Goal: Task Accomplishment & Management: Complete application form

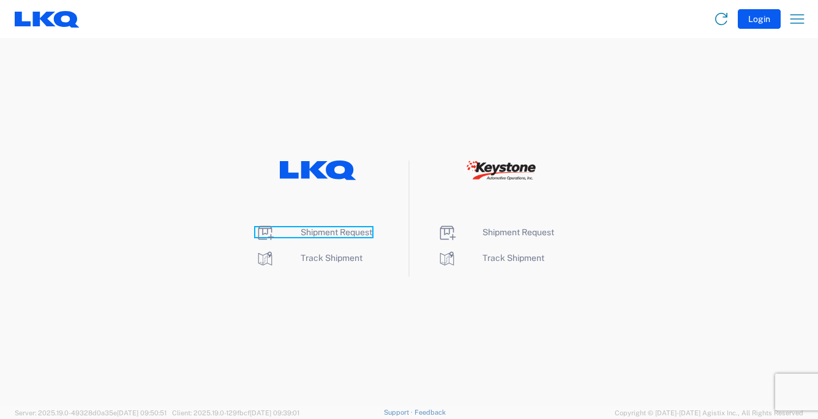
click at [334, 233] on span "Shipment Request" at bounding box center [337, 232] width 72 height 10
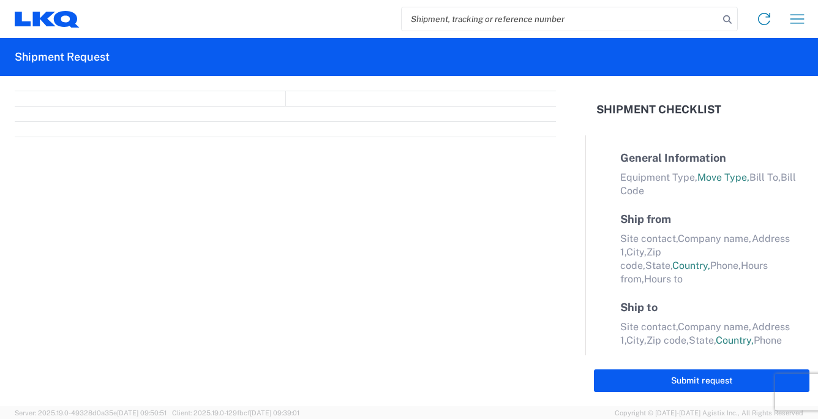
select select "FULL"
select select "LBS"
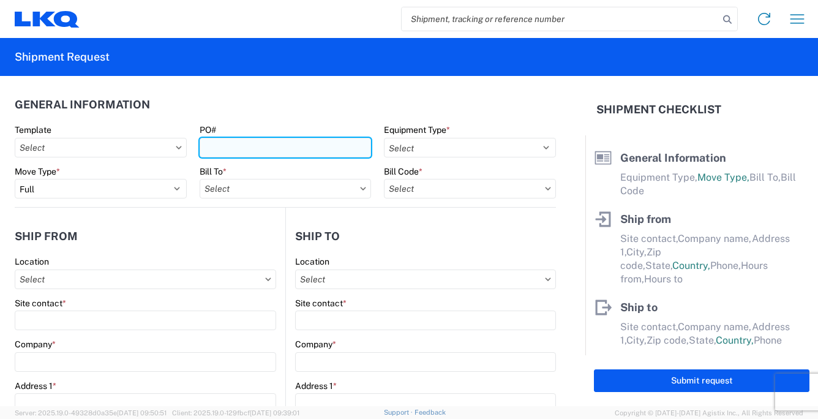
click at [228, 146] on input "PO#" at bounding box center [286, 148] width 172 height 20
type input "091725"
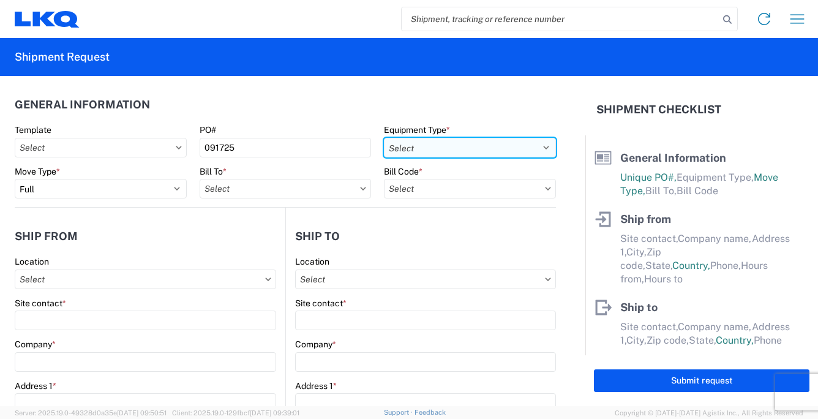
click at [537, 146] on select "Select 53’ Dry Van Flatbed Dropdeck (van) Lowboy (flatbed) Rail" at bounding box center [470, 148] width 172 height 20
select select "STDV"
click at [384, 138] on select "Select 53’ Dry Van Flatbed Dropdeck (van) Lowboy (flatbed) Rail" at bounding box center [470, 148] width 172 height 20
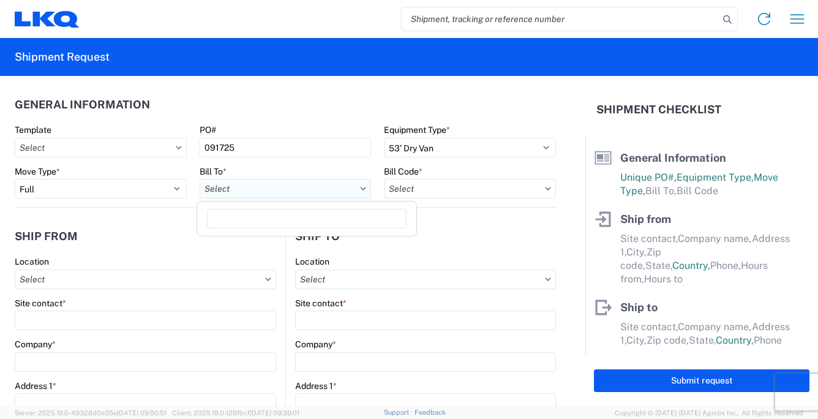
click at [232, 191] on input "text" at bounding box center [286, 189] width 172 height 20
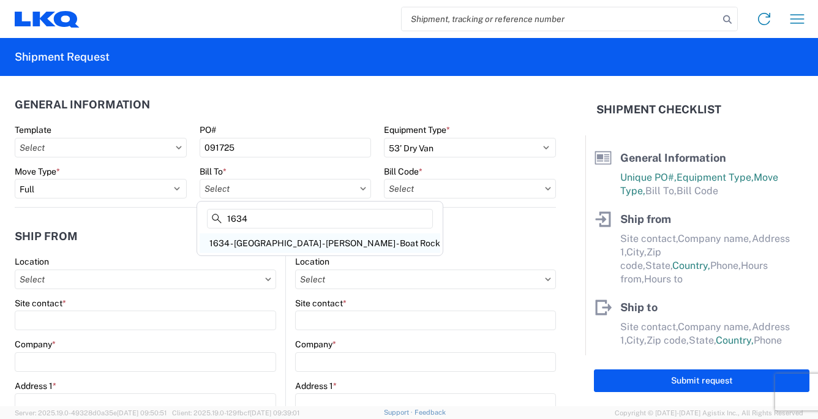
type input "1634"
click at [273, 244] on div "1634 - [GEOGRAPHIC_DATA] - [PERSON_NAME] - Boat Rock" at bounding box center [320, 243] width 241 height 20
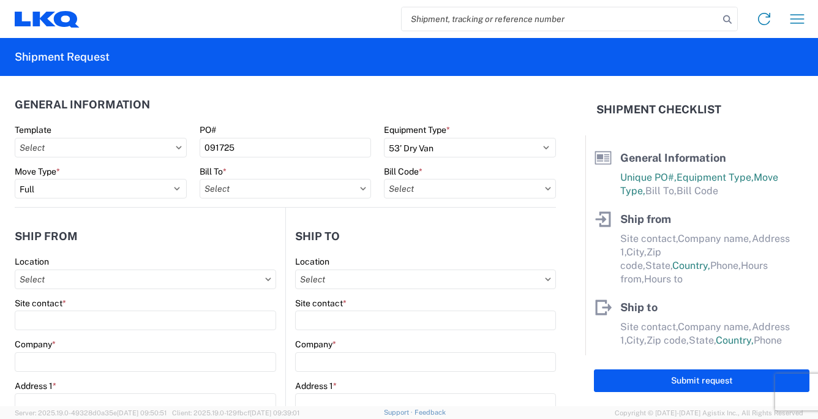
type input "1634 - [GEOGRAPHIC_DATA] - [PERSON_NAME] - Boat Rock"
click at [424, 184] on input "text" at bounding box center [470, 189] width 172 height 20
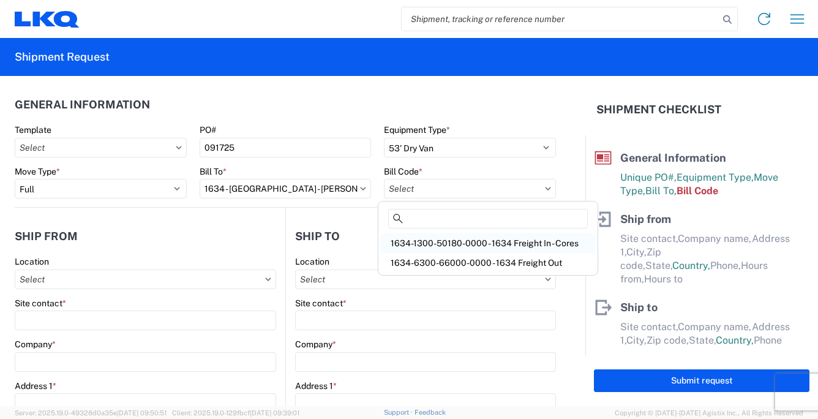
click at [492, 241] on div "1634-1300-50180-0000 - 1634 Freight In - Cores" at bounding box center [488, 243] width 214 height 20
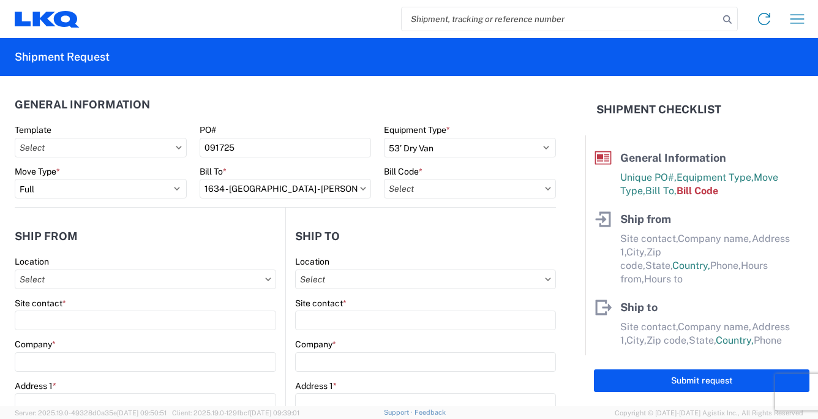
type input "1634-1300-50180-0000 - 1634 Freight In - Cores"
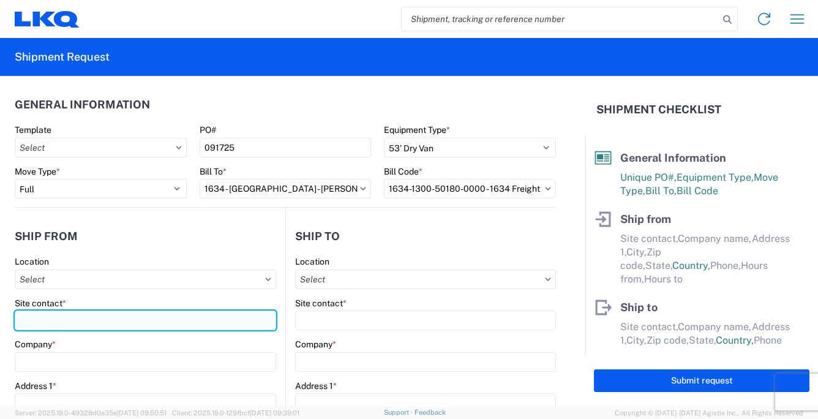
click at [65, 319] on input "Site contact *" at bounding box center [146, 321] width 262 height 20
type input "[PERSON_NAME]"
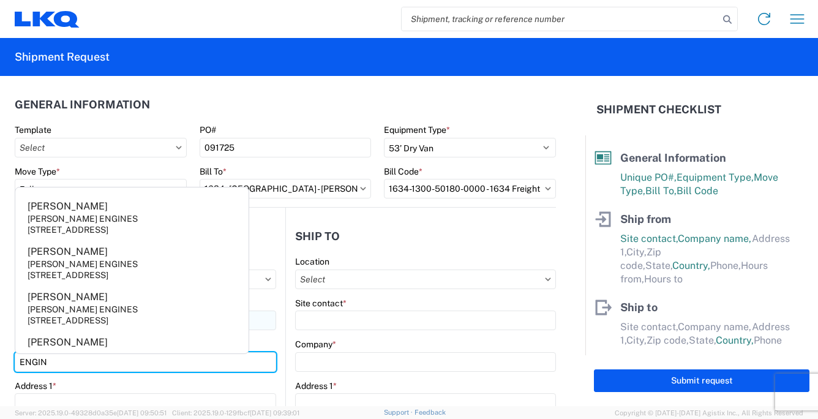
type input "ENGINE CORES DIRECT"
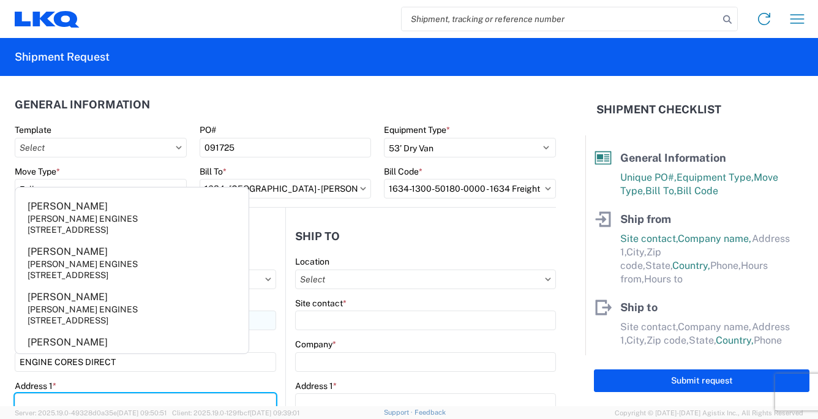
type input "[STREET_ADDRESS][PERSON_NAME]"
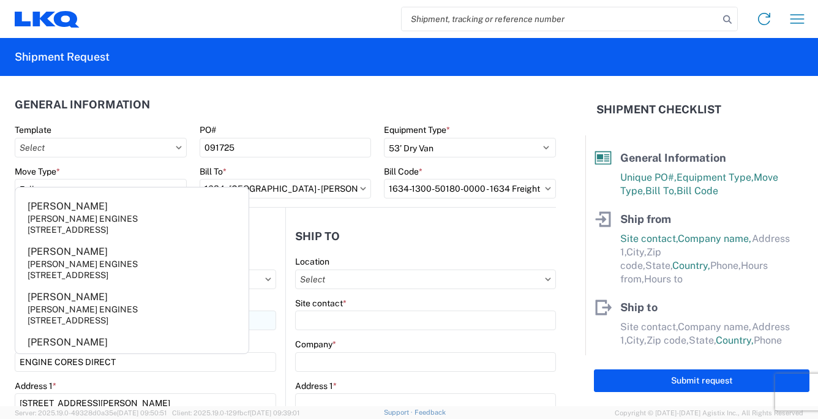
type input "[GEOGRAPHIC_DATA]"
type input "33823"
type input "[EMAIL_ADDRESS][DOMAIN_NAME]"
type input "8639401112"
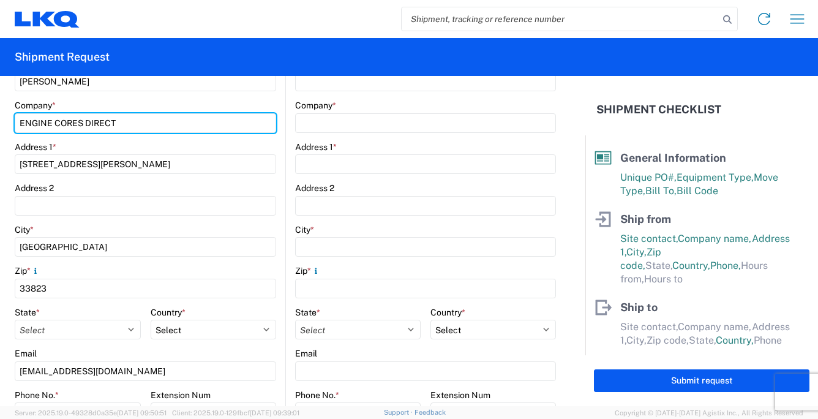
scroll to position [245, 0]
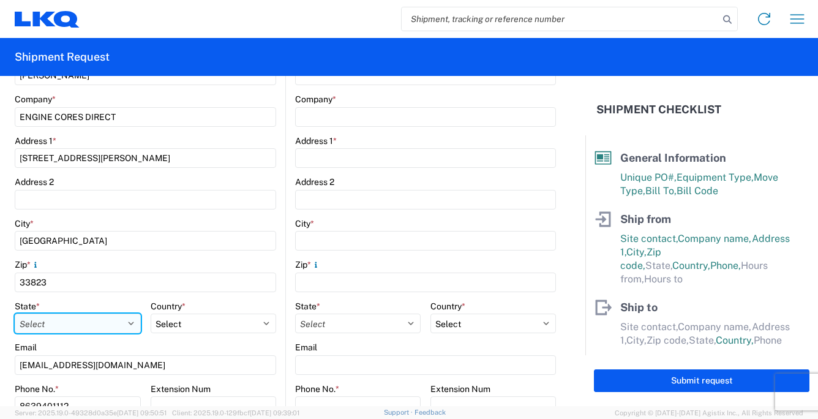
click at [127, 323] on select "Select [US_STATE] [US_STATE] [US_STATE] [US_STATE] Armed Forces Americas Armed …" at bounding box center [78, 324] width 126 height 20
select select "FL"
click at [15, 314] on select "Select [US_STATE] [US_STATE] [US_STATE] [US_STATE] Armed Forces Americas Armed …" at bounding box center [78, 324] width 126 height 20
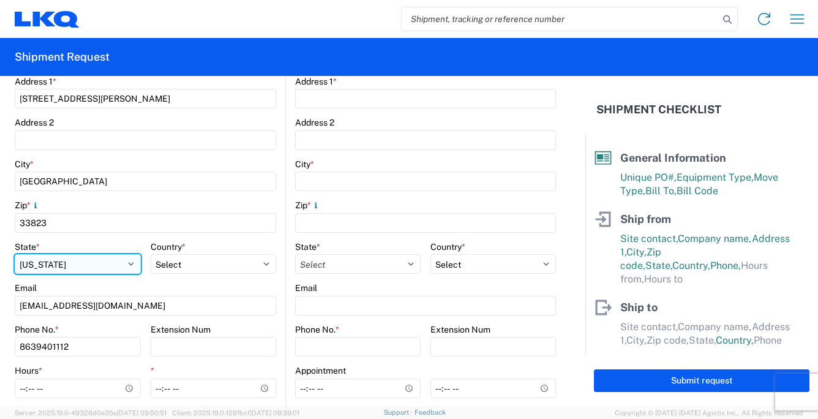
scroll to position [368, 0]
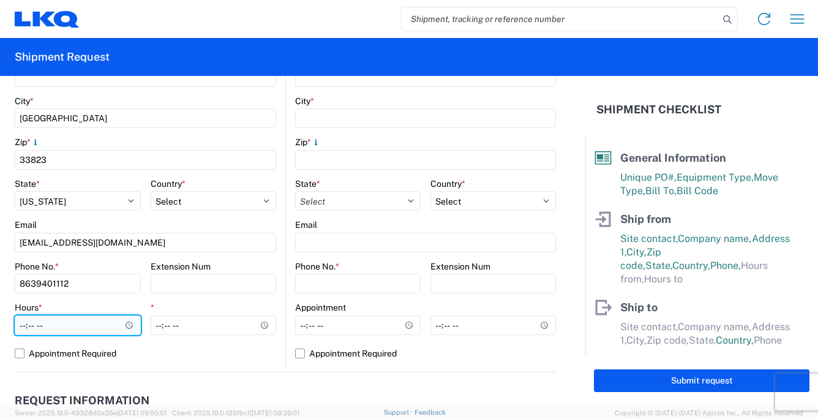
click at [22, 326] on input "Hours *" at bounding box center [78, 325] width 126 height 20
type input "08:00"
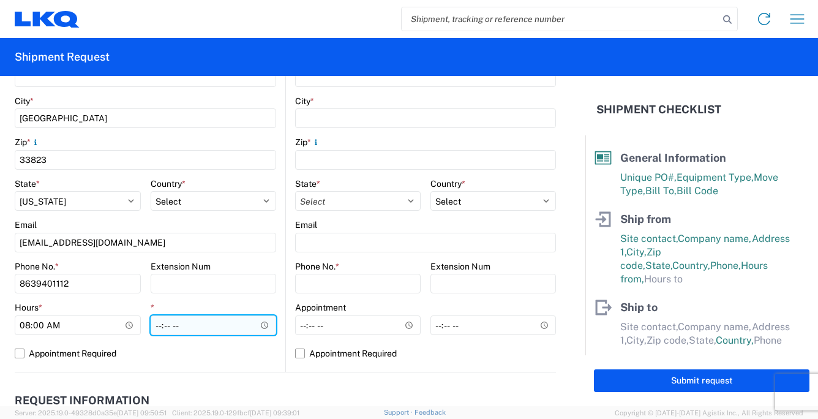
click at [153, 326] on input "*" at bounding box center [214, 325] width 126 height 20
type input "17:00"
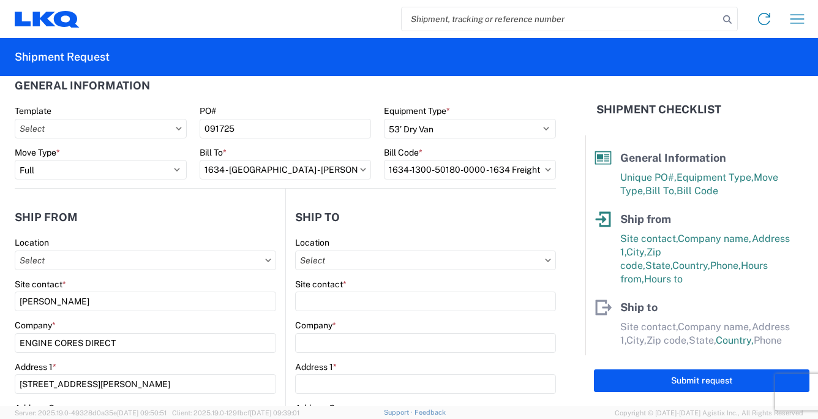
scroll to position [0, 0]
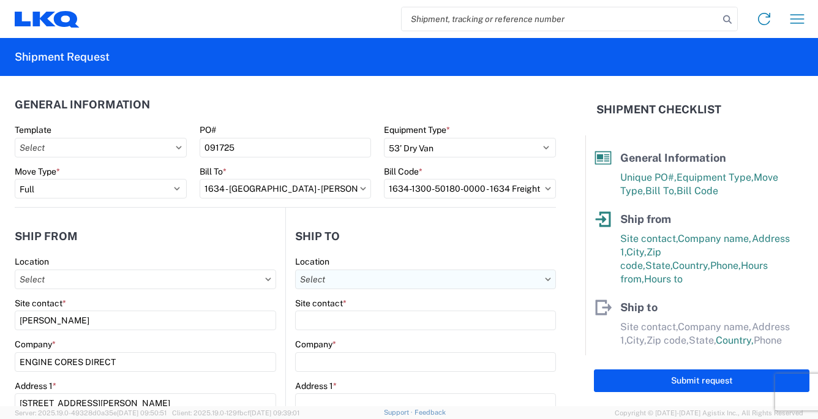
click at [341, 277] on input "text" at bounding box center [425, 280] width 261 height 20
type input "1760"
click at [357, 333] on div "1760 - LKQ Best Core" at bounding box center [400, 333] width 214 height 20
type input "1760 - LKQ Best Core"
type input "LKQ Corporation"
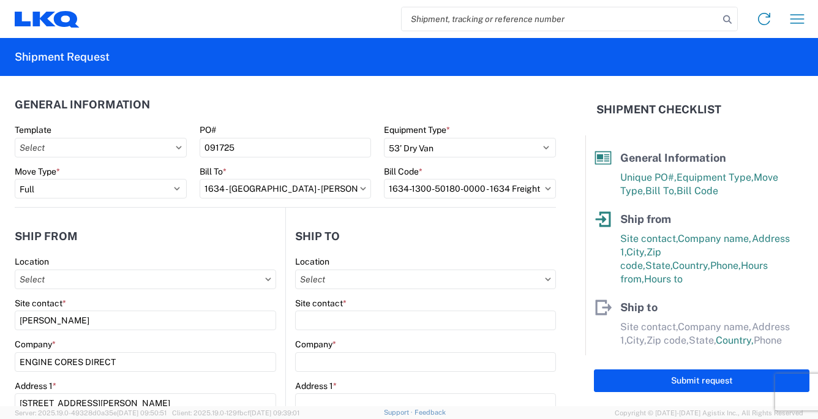
type input "[STREET_ADDRESS]"
type input "[GEOGRAPHIC_DATA]"
type input "77038"
select select "US"
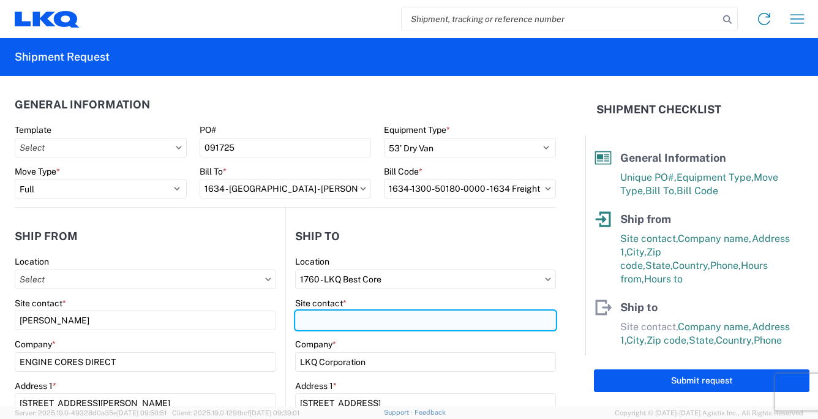
click at [315, 321] on input "Site contact *" at bounding box center [425, 321] width 261 height 20
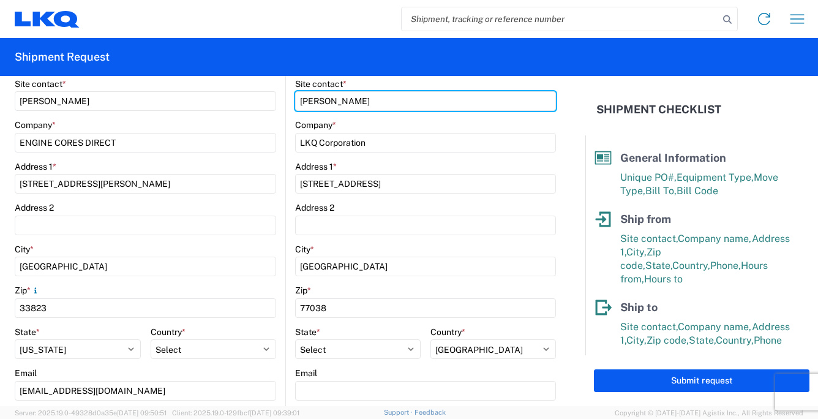
scroll to position [245, 0]
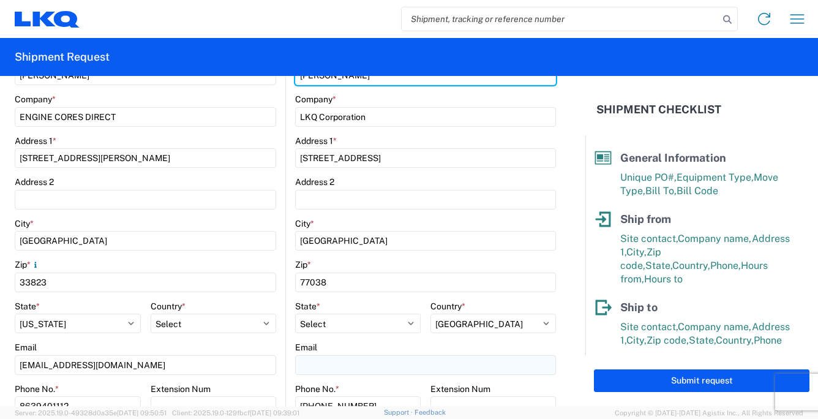
type input "[PERSON_NAME]"
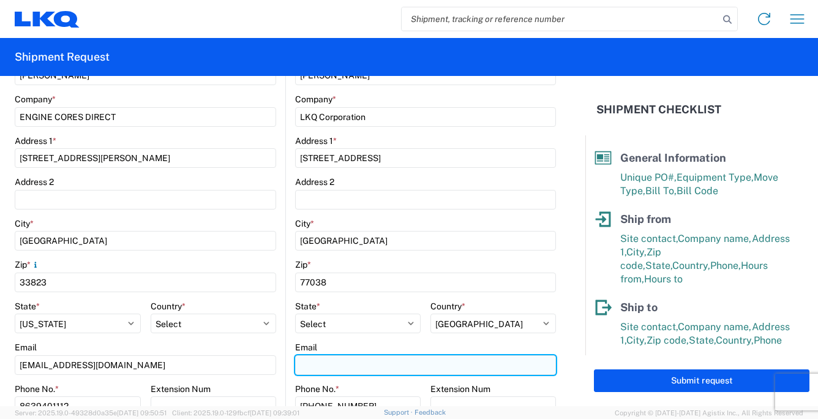
click at [308, 366] on input "Email" at bounding box center [425, 365] width 261 height 20
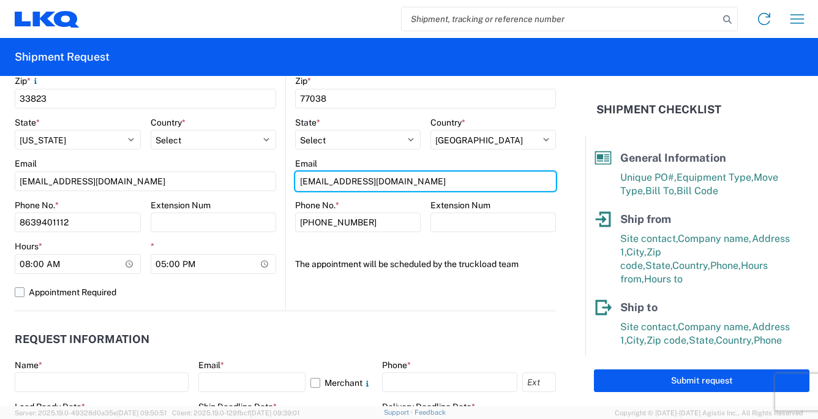
scroll to position [490, 0]
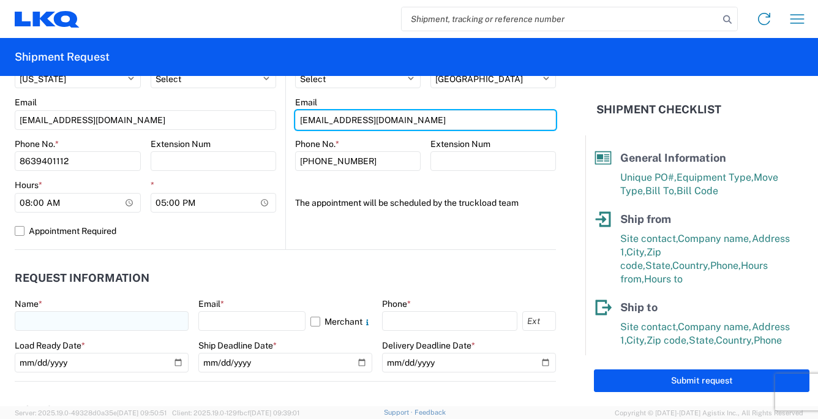
type input "[EMAIL_ADDRESS][DOMAIN_NAME]"
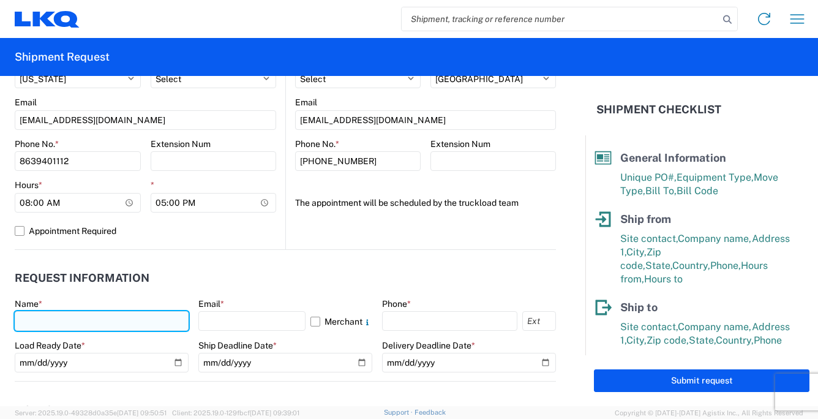
click at [75, 330] on input "text" at bounding box center [102, 321] width 174 height 20
type input "t"
type input "[PERSON_NAME]"
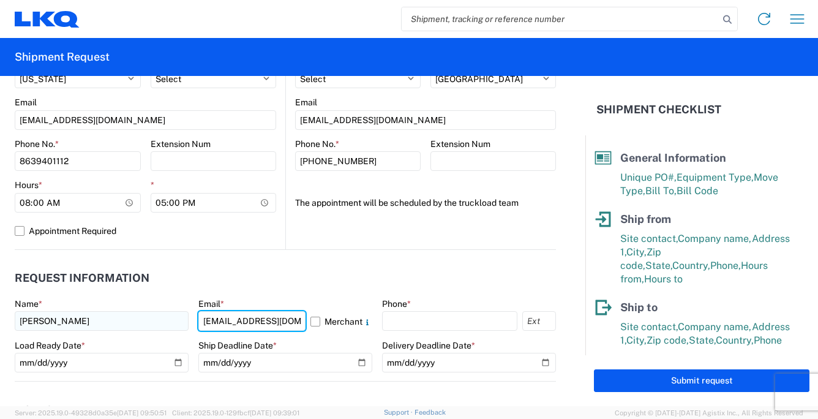
type input "[EMAIL_ADDRESS][DOMAIN_NAME]"
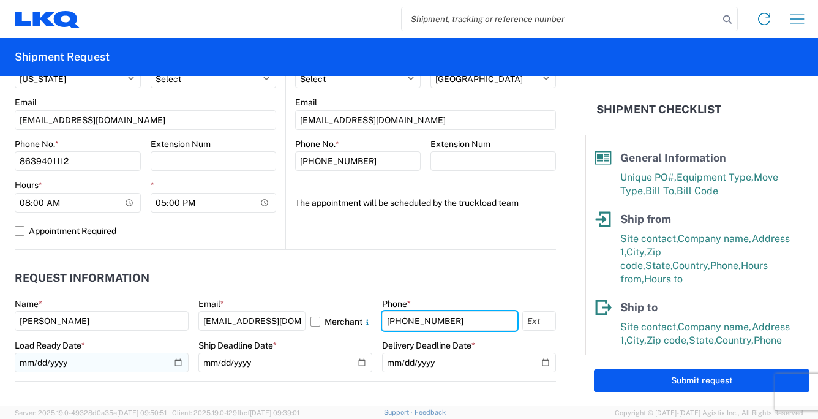
type input "[PHONE_NUMBER]"
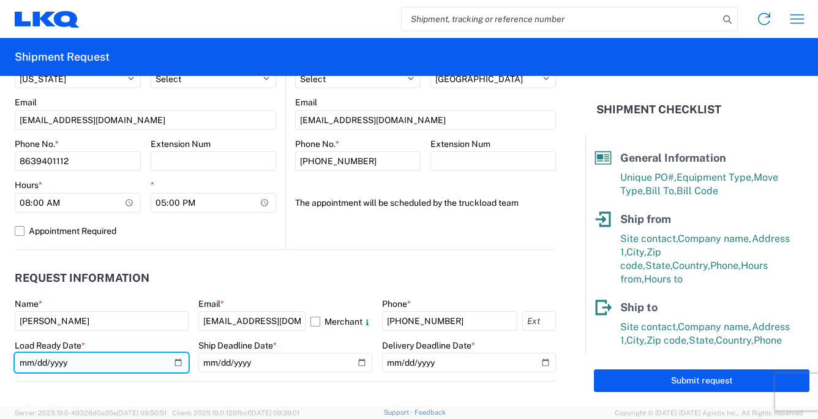
click at [178, 363] on input "date" at bounding box center [102, 363] width 174 height 20
type input "[DATE]"
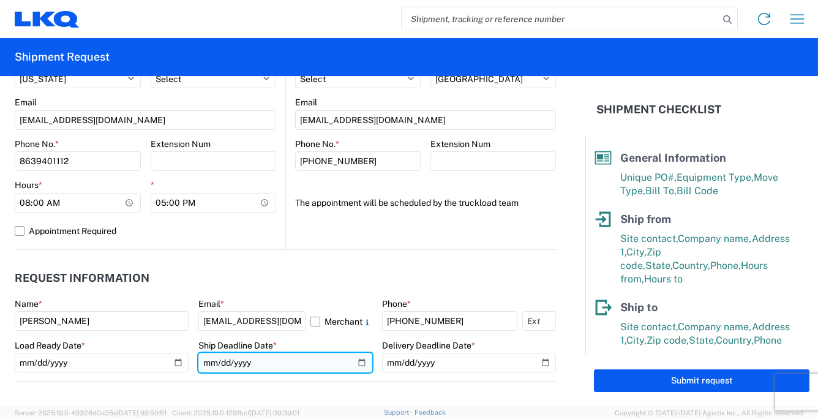
click at [357, 363] on input "date" at bounding box center [285, 363] width 174 height 20
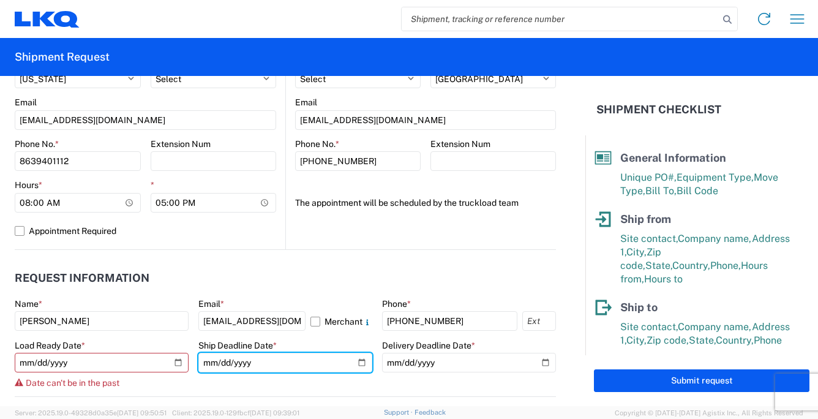
type input "[DATE]"
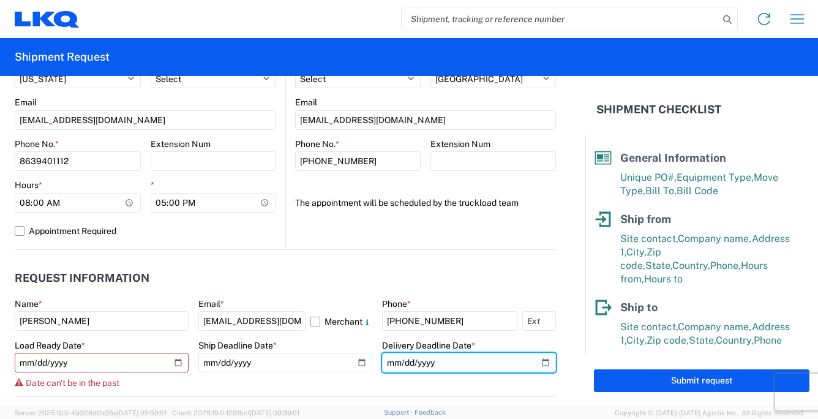
click at [537, 364] on input "date" at bounding box center [469, 363] width 174 height 20
type input "[DATE]"
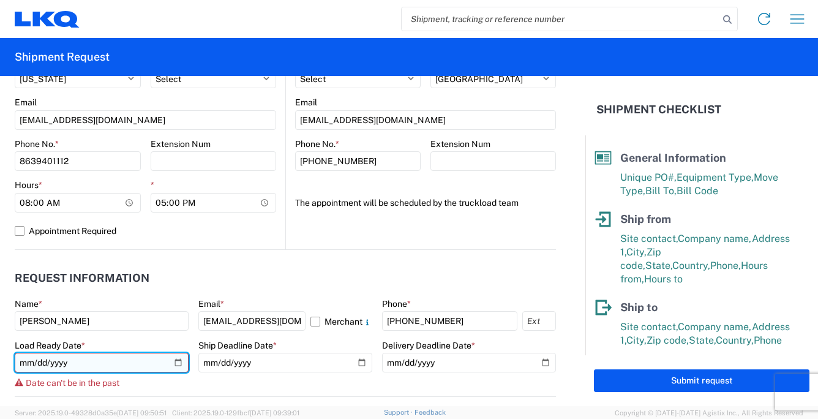
click at [176, 363] on input "[DATE]" at bounding box center [102, 363] width 174 height 20
type input "[DATE]"
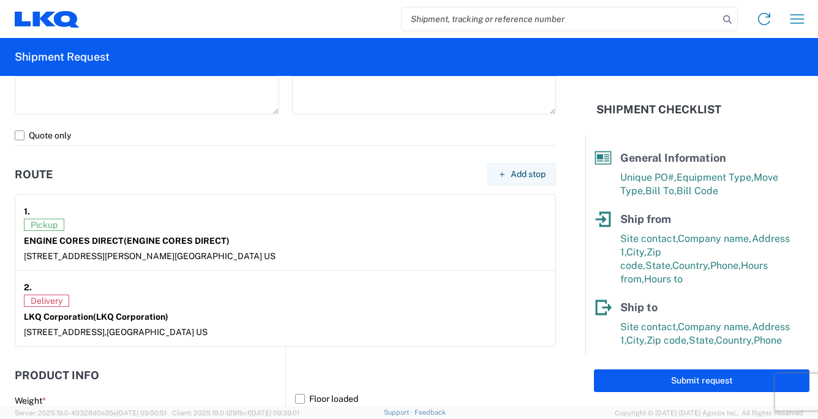
scroll to position [980, 0]
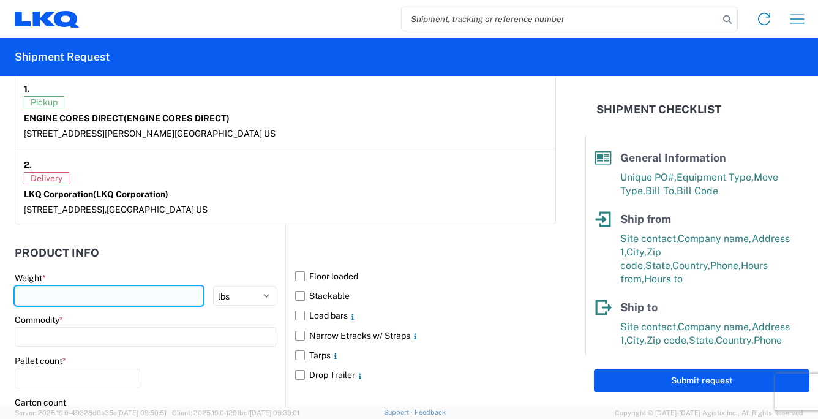
click at [75, 293] on input "number" at bounding box center [109, 296] width 189 height 20
type input "40001"
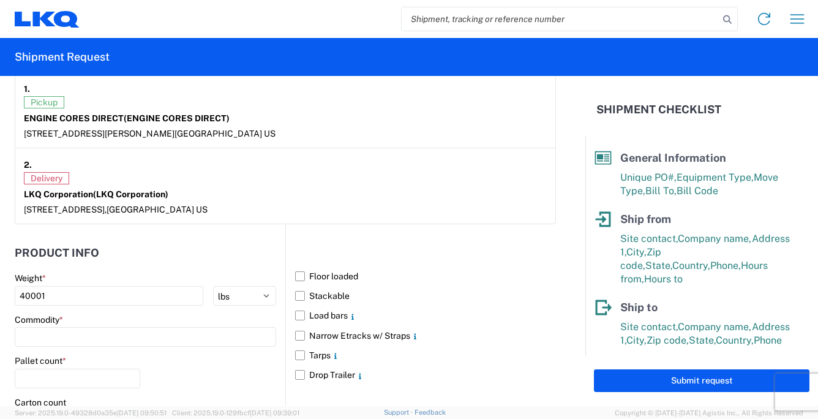
click at [61, 321] on label "Commodity *" at bounding box center [39, 319] width 48 height 11
click at [49, 333] on input at bounding box center [146, 337] width 262 height 20
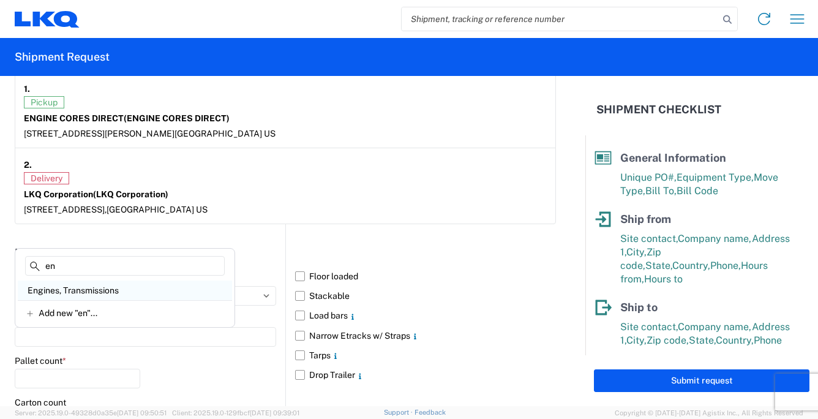
type input "en"
click at [103, 292] on div "Engines, Transmissions" at bounding box center [125, 291] width 214 height 20
type input "Engines, Transmissions"
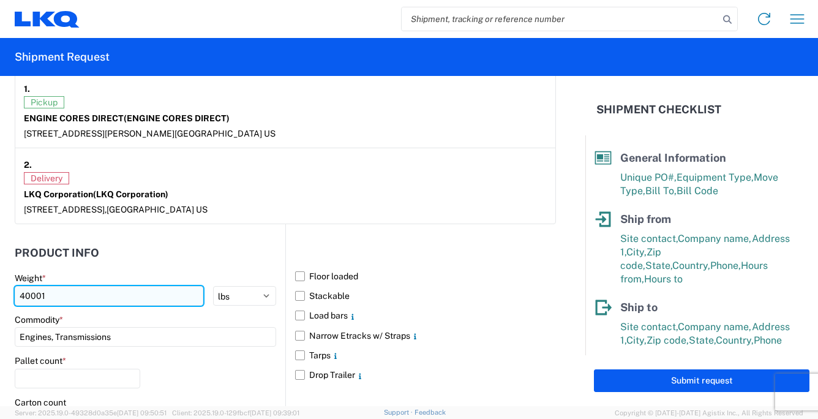
click at [51, 293] on input "40001" at bounding box center [109, 296] width 189 height 20
type input "40001"
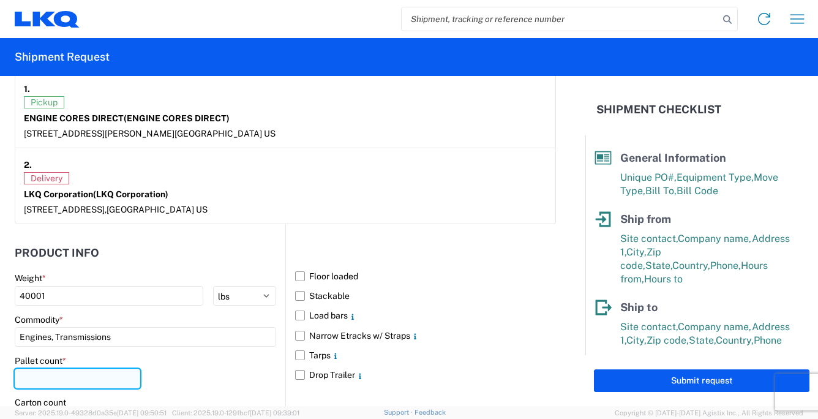
click at [43, 375] on input "number" at bounding box center [78, 379] width 126 height 20
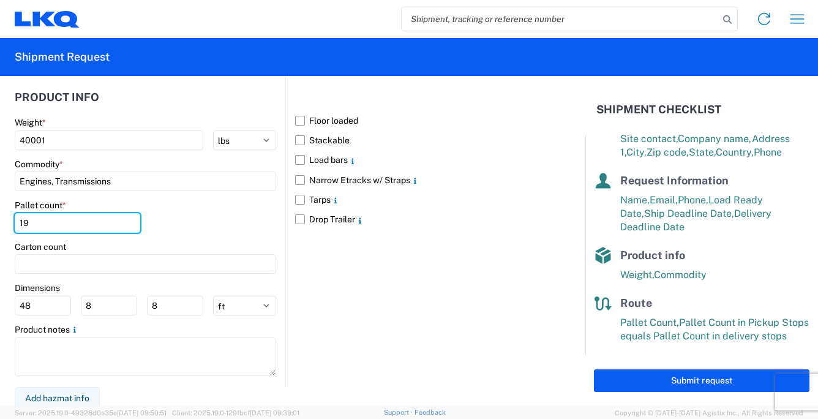
scroll to position [1136, 0]
type input "19"
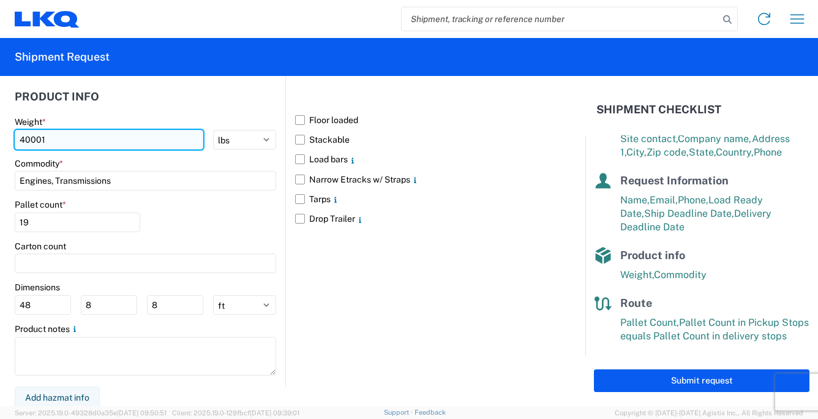
click at [56, 134] on input "40001" at bounding box center [109, 140] width 189 height 20
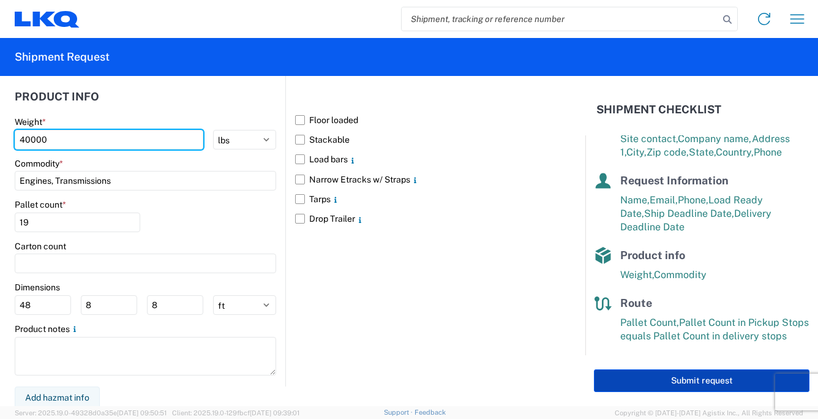
type input "40000"
click at [695, 380] on button "Submit request" at bounding box center [702, 380] width 216 height 23
select select "US"
